Goal: Information Seeking & Learning: Learn about a topic

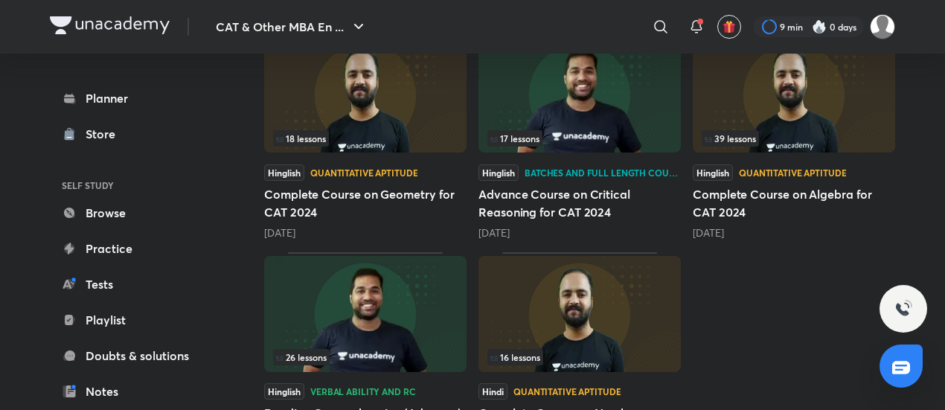
scroll to position [415, 0]
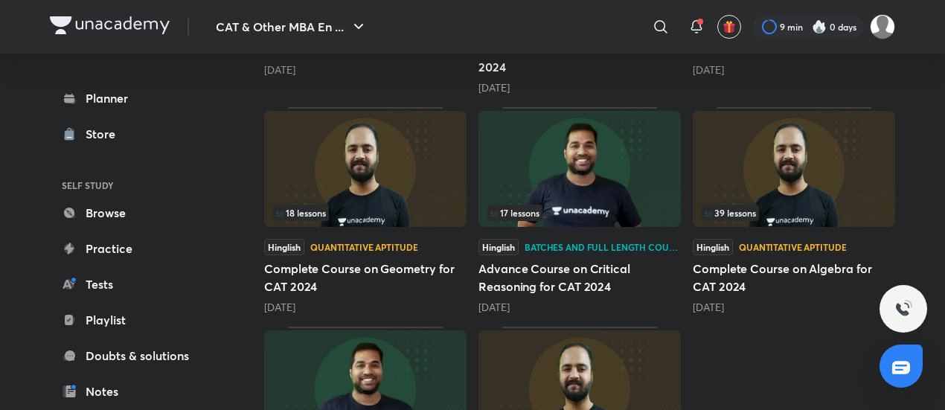
click at [549, 178] on img at bounding box center [580, 169] width 202 height 116
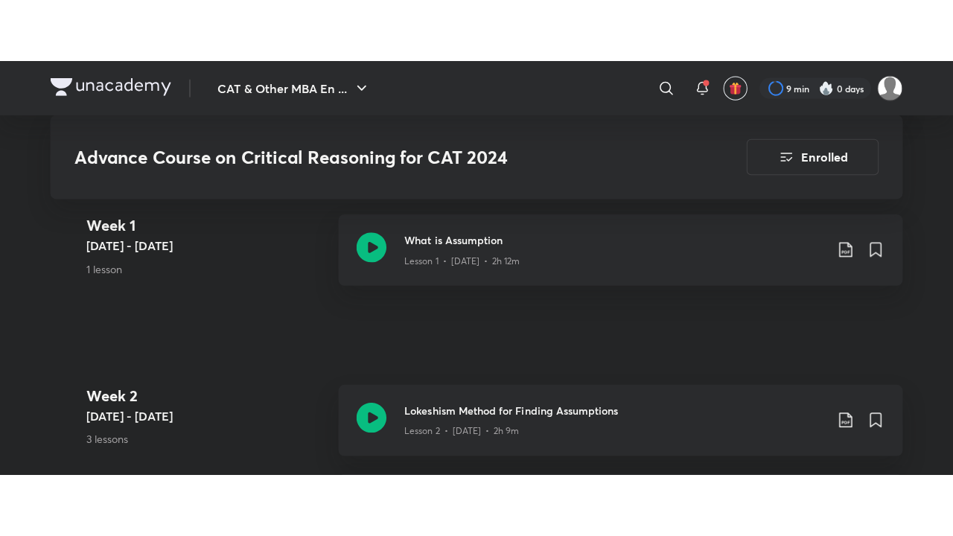
scroll to position [744, 0]
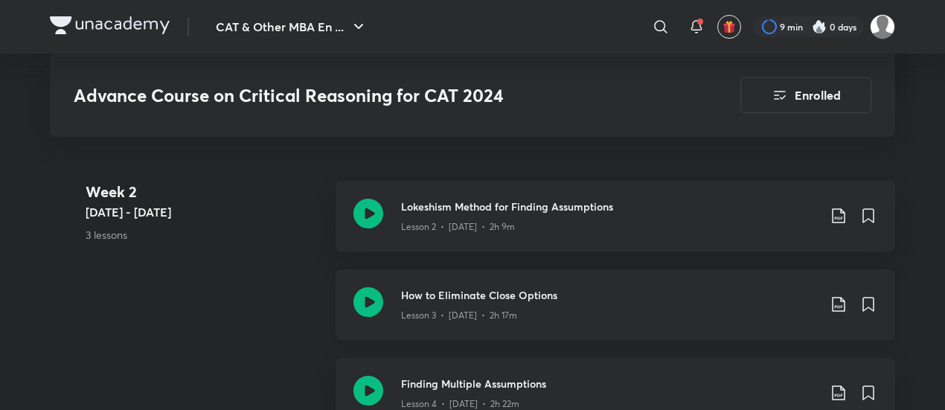
click at [377, 301] on icon at bounding box center [369, 302] width 30 height 30
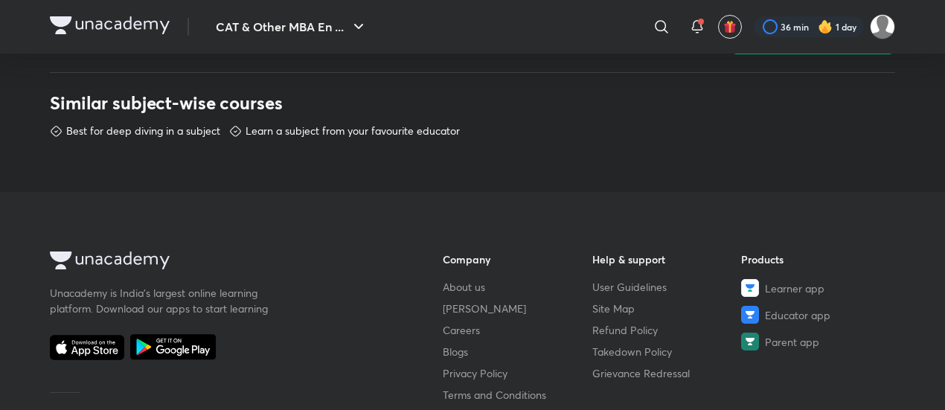
scroll to position [670, 0]
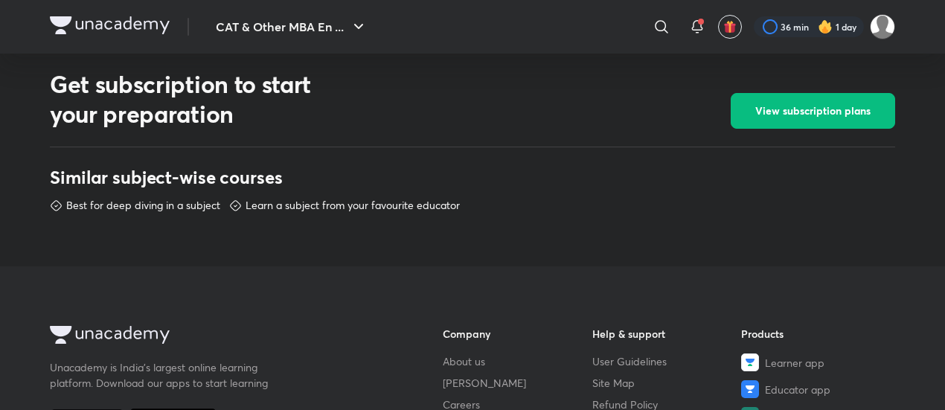
click at [654, 409] on iframe at bounding box center [472, 205] width 945 height 410
